Goal: Task Accomplishment & Management: Complete application form

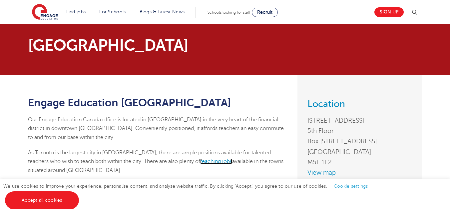
click at [200, 162] on link "teaching jobs" at bounding box center [216, 161] width 32 height 6
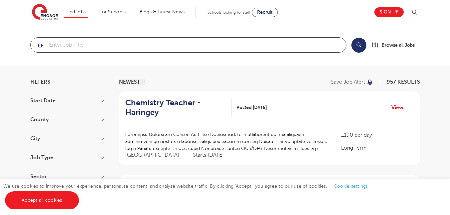
click at [83, 48] on input "search" at bounding box center [188, 45] width 315 height 15
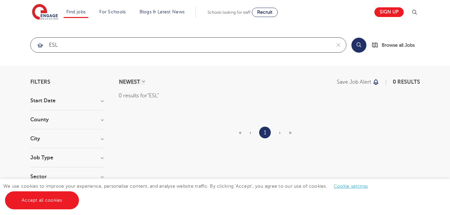
click button "Submit" at bounding box center [0, 0] width 0 height 0
click at [80, 46] on input "ESL" at bounding box center [181, 45] width 300 height 15
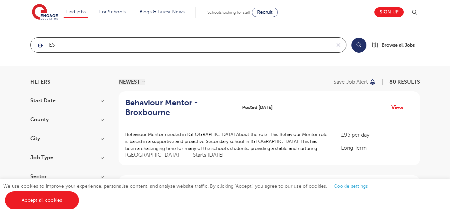
type input "E"
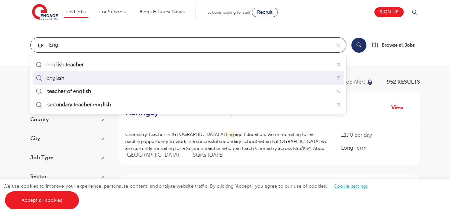
click at [58, 77] on mark "lish" at bounding box center [60, 78] width 10 height 8
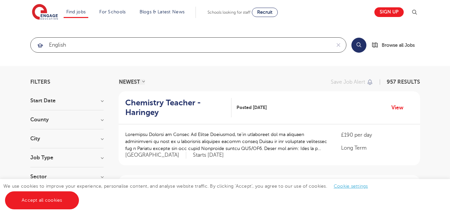
type input "english"
